Goal: Information Seeking & Learning: Learn about a topic

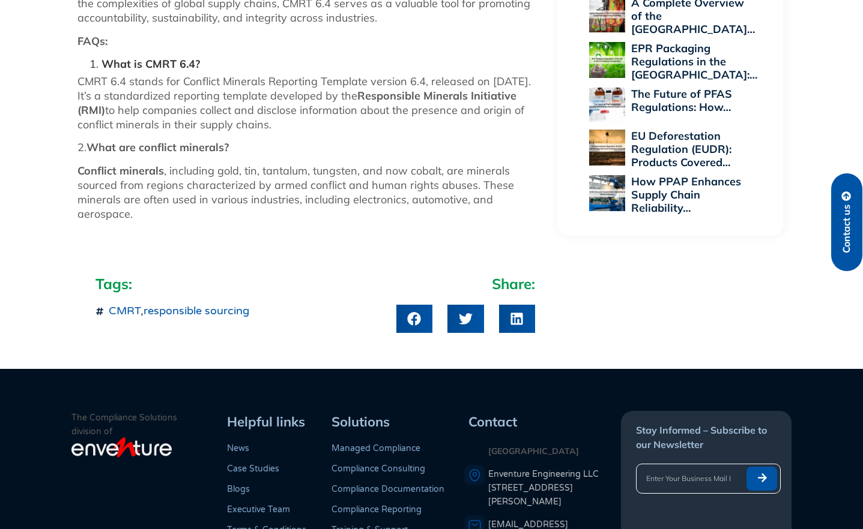
scroll to position [1561, 0]
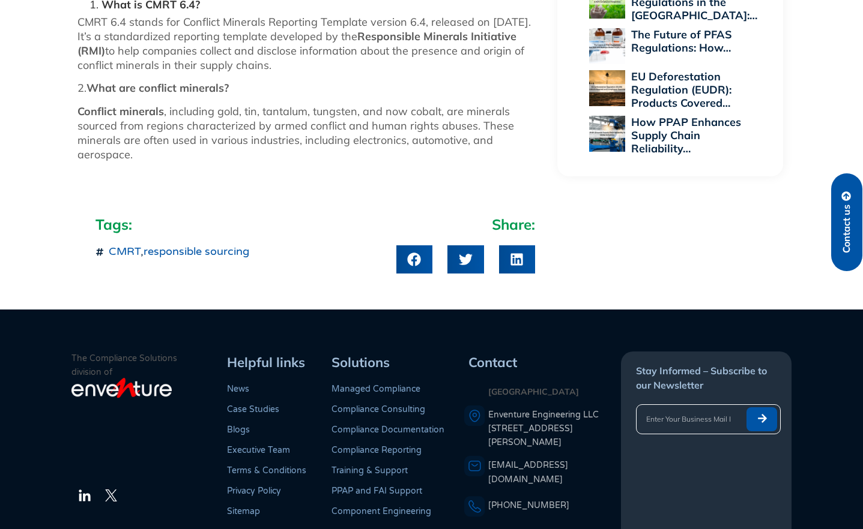
click at [241, 245] on link "responsible sourcing" at bounding box center [196, 251] width 106 height 13
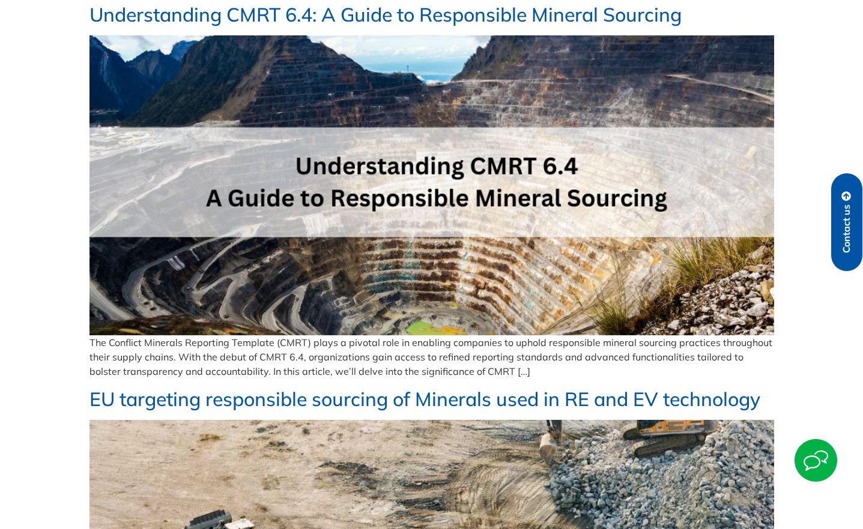
scroll to position [49, 0]
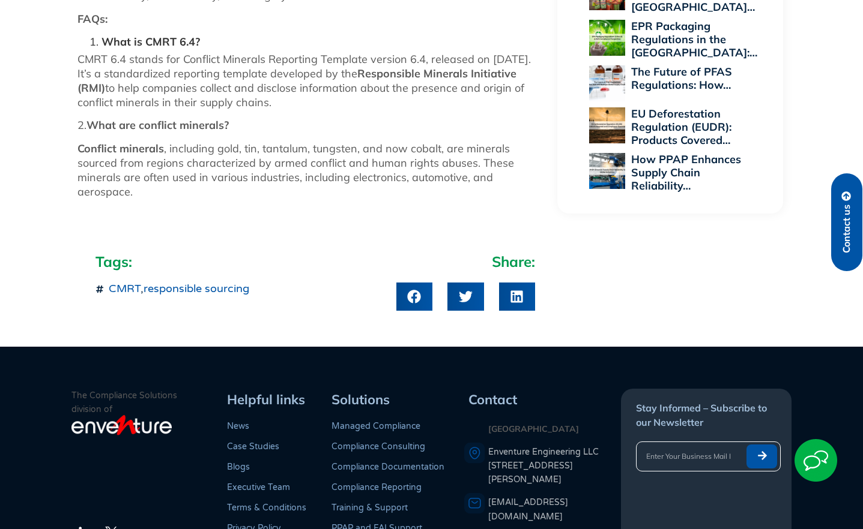
scroll to position [1561, 0]
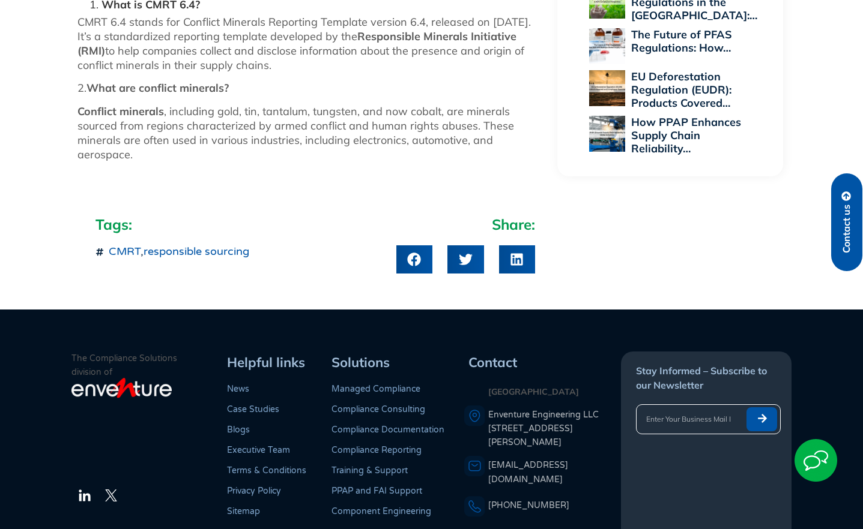
click at [236, 245] on link "responsible sourcing" at bounding box center [196, 251] width 106 height 13
